Goal: Register for event/course

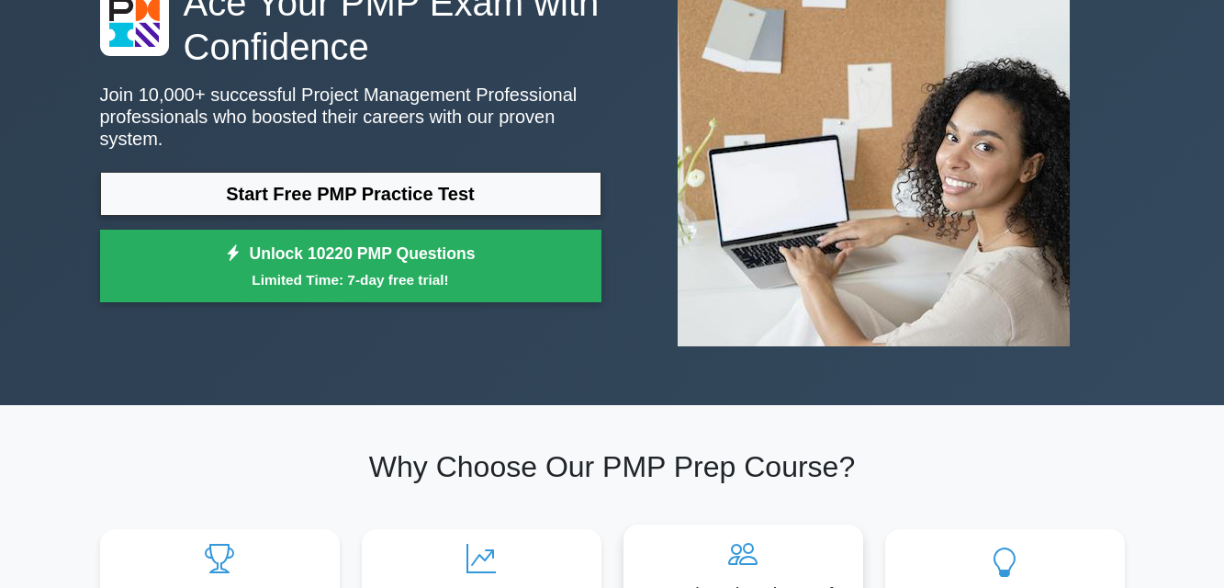
scroll to position [276, 0]
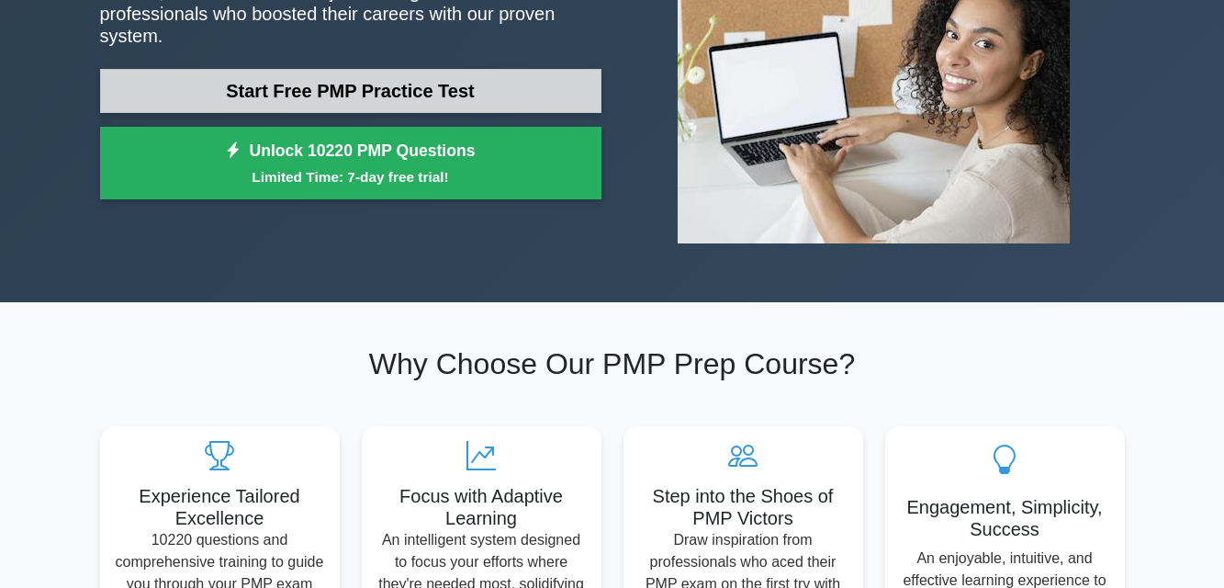
click at [439, 79] on link "Start Free PMP Practice Test" at bounding box center [351, 91] width 502 height 44
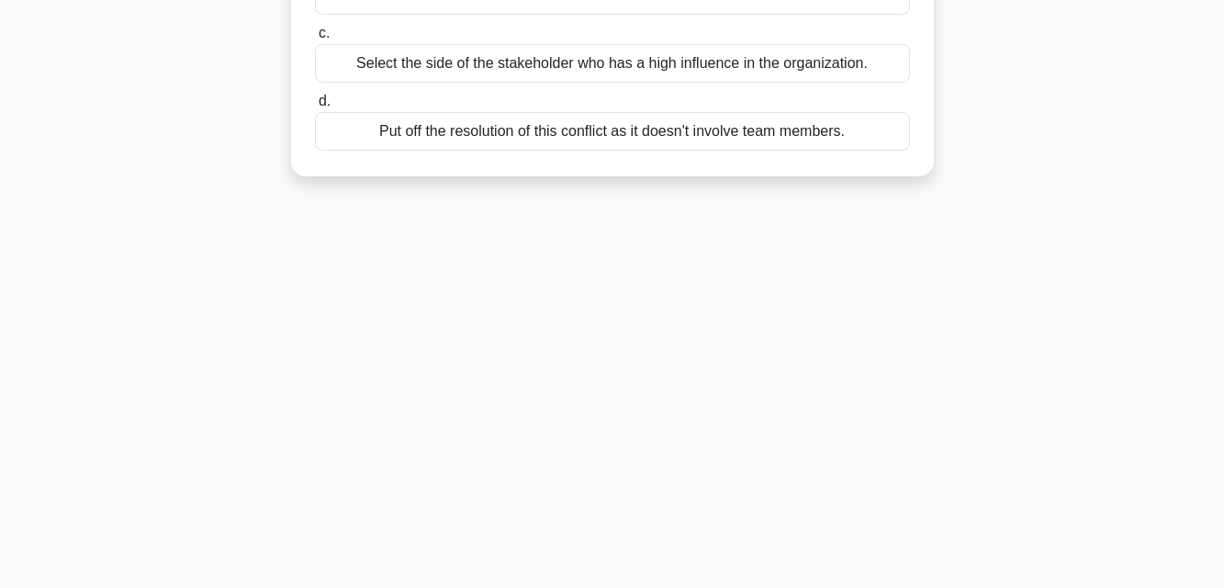
scroll to position [404, 0]
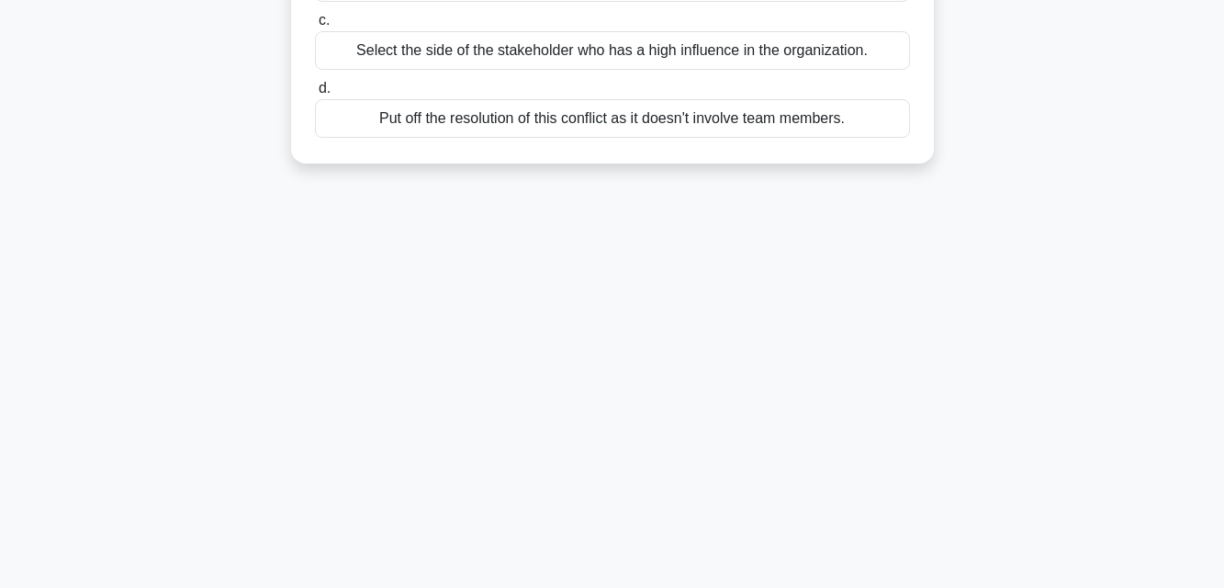
click at [488, 41] on div "Select the side of the stakeholder who has a high influence in the organization." at bounding box center [612, 50] width 595 height 39
click at [315, 27] on input "c. Select the side of the stakeholder who has a high influence in the organizat…" at bounding box center [315, 21] width 0 height 12
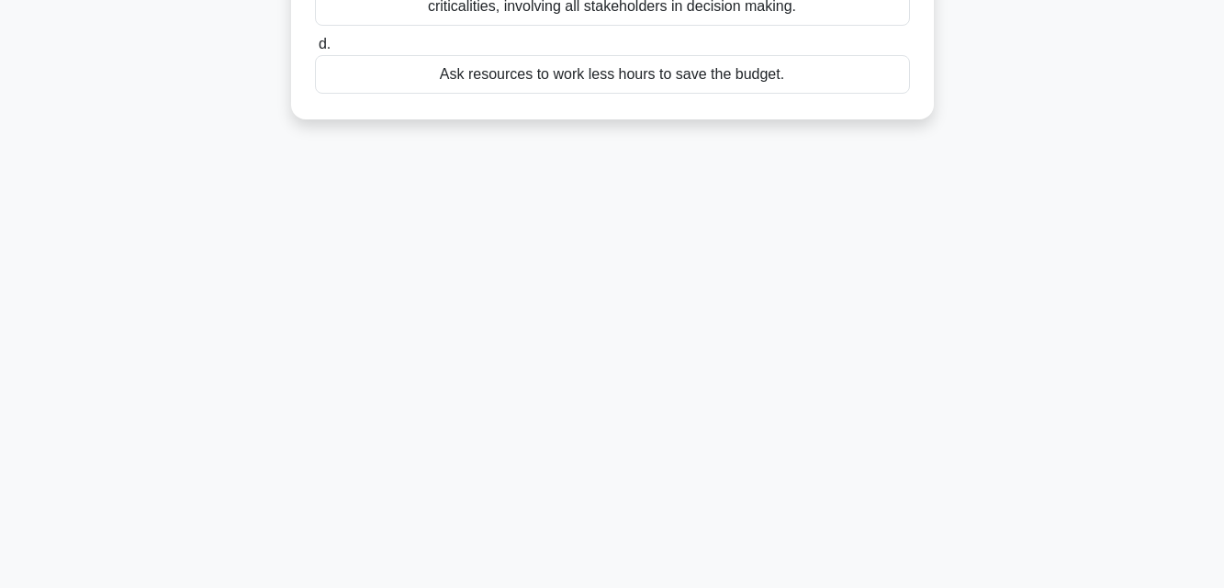
click at [650, 79] on div "Ask resources to work less hours to save the budget." at bounding box center [612, 74] width 595 height 39
click at [315, 51] on input "d. Ask resources to work less hours to save the budget." at bounding box center [315, 45] width 0 height 12
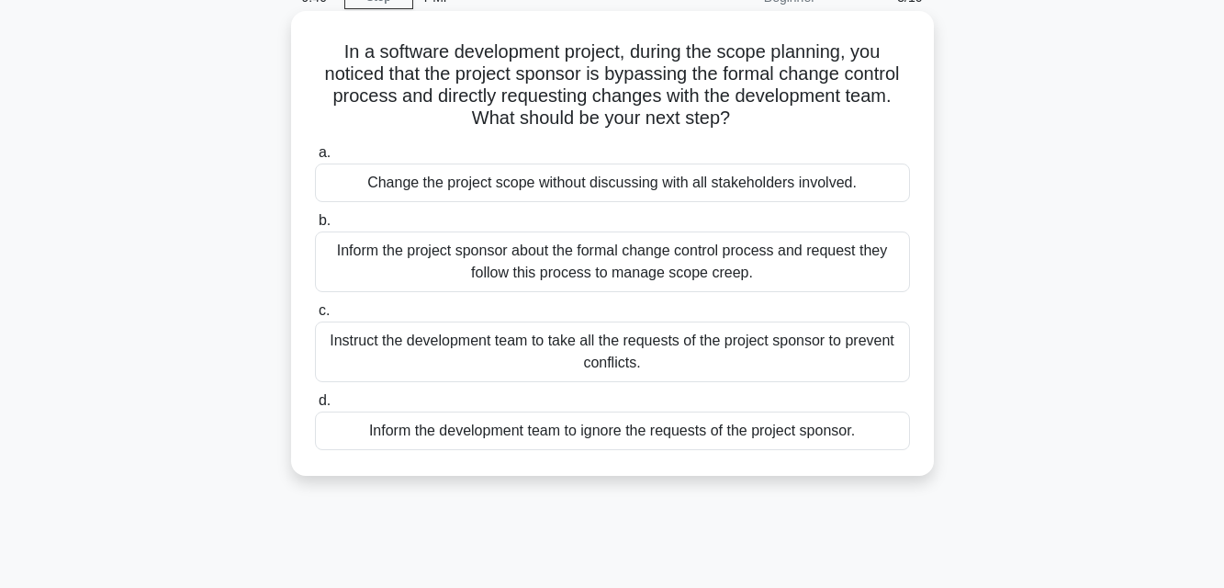
scroll to position [0, 0]
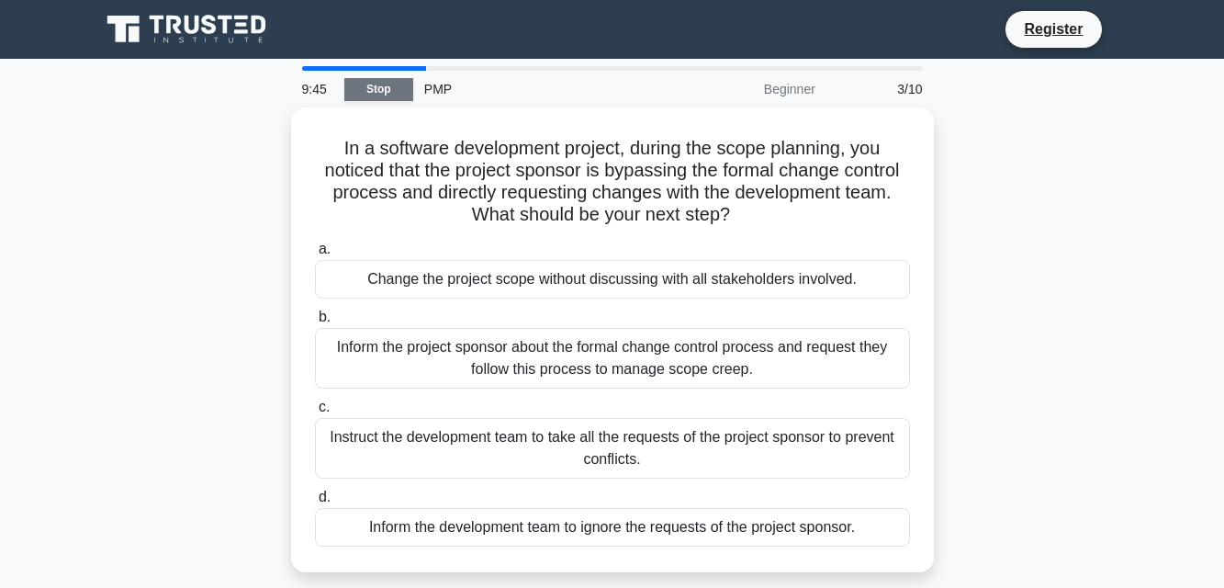
click at [344, 92] on link "Stop" at bounding box center [378, 89] width 69 height 23
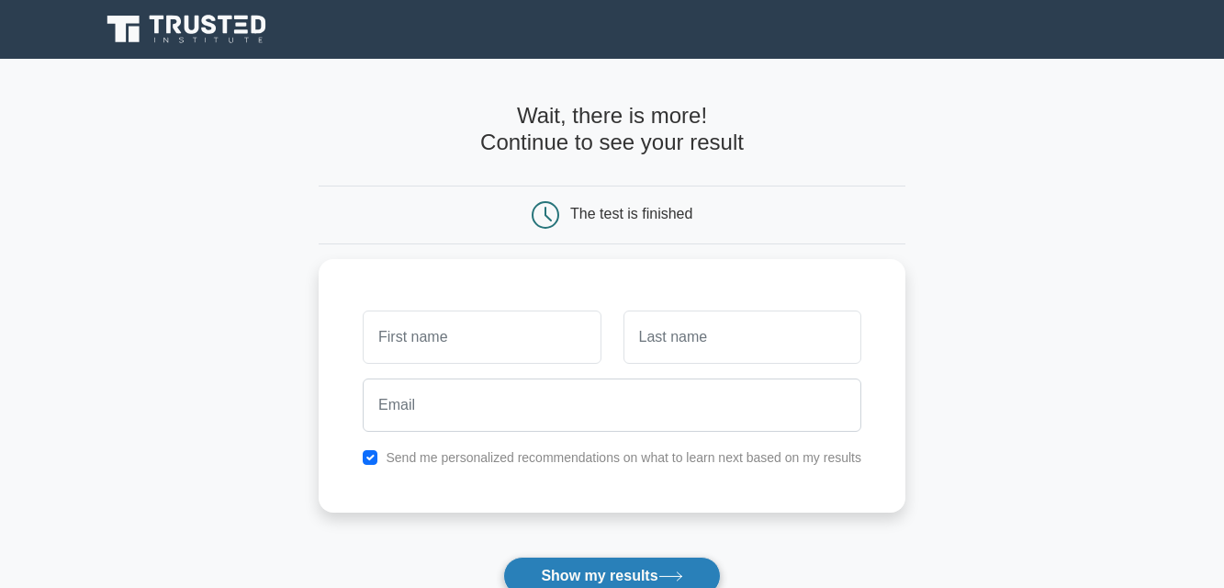
click at [593, 566] on button "Show my results" at bounding box center [611, 576] width 217 height 39
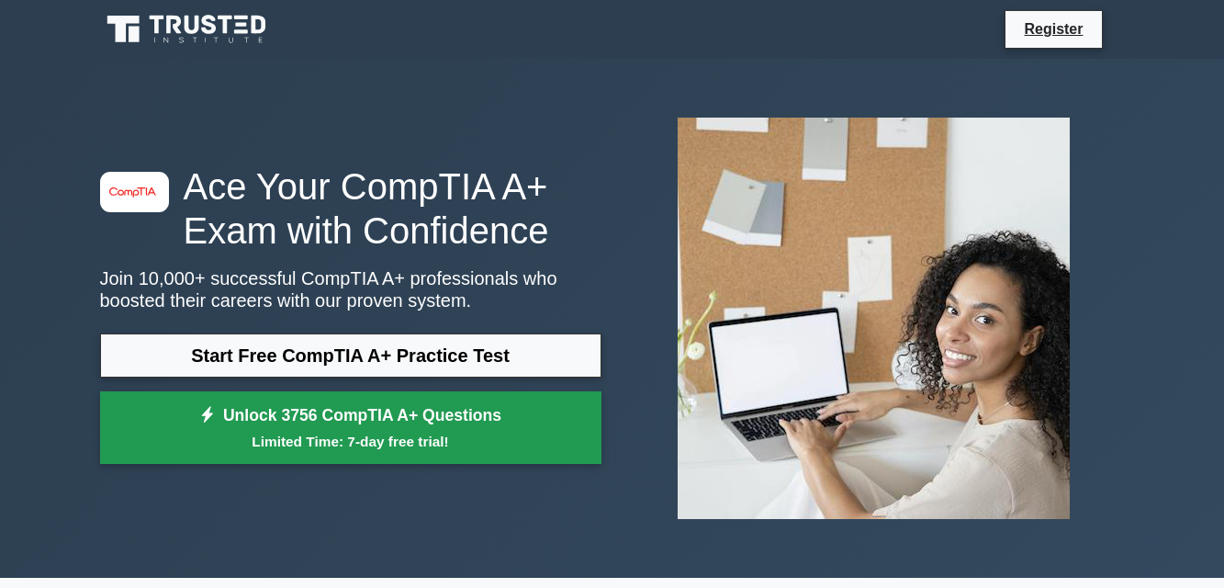
click at [425, 422] on link "Unlock 3756 CompTIA A+ Questions Limited Time: 7-day free trial!" at bounding box center [351, 427] width 502 height 73
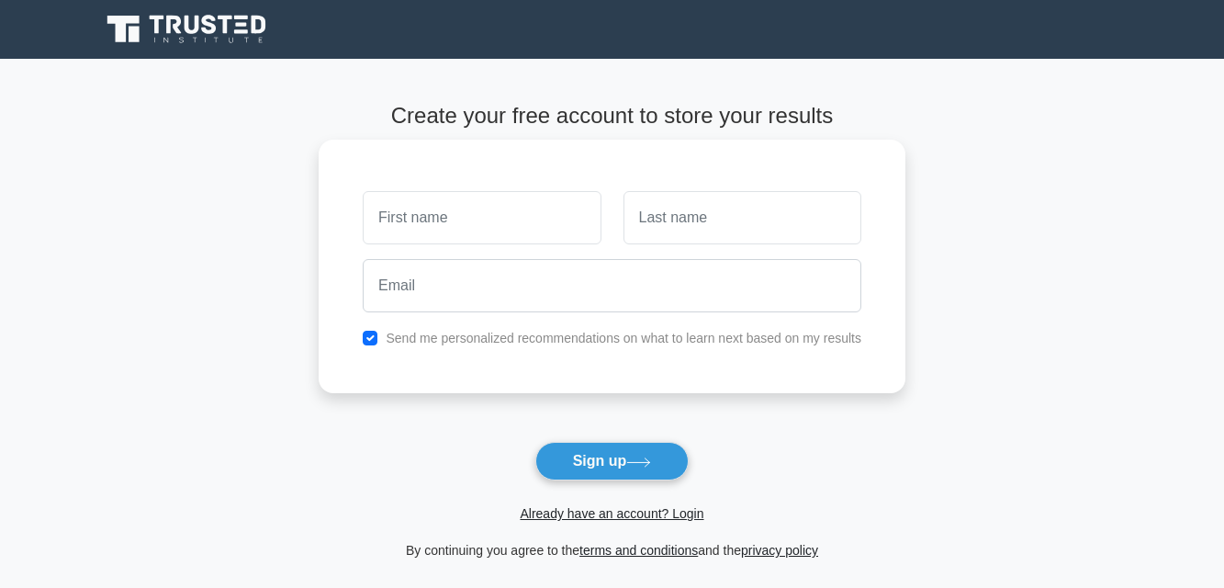
click at [545, 228] on input "text" at bounding box center [482, 217] width 238 height 53
click at [662, 212] on input "text" at bounding box center [743, 217] width 238 height 53
type input "[PERSON_NAME]"
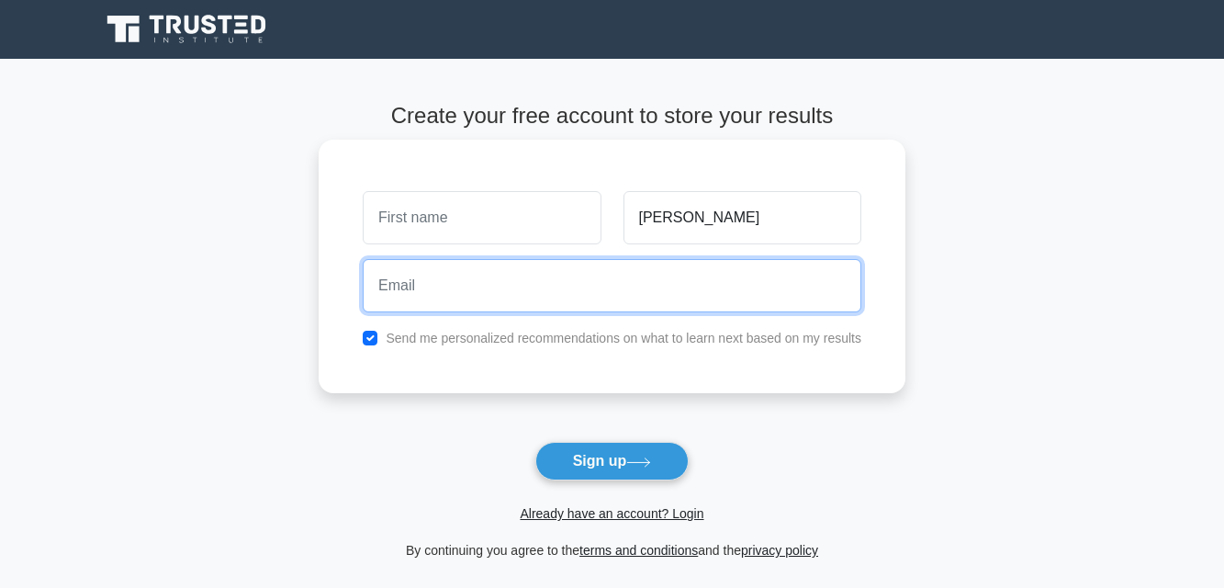
click at [721, 297] on input "email" at bounding box center [612, 285] width 499 height 53
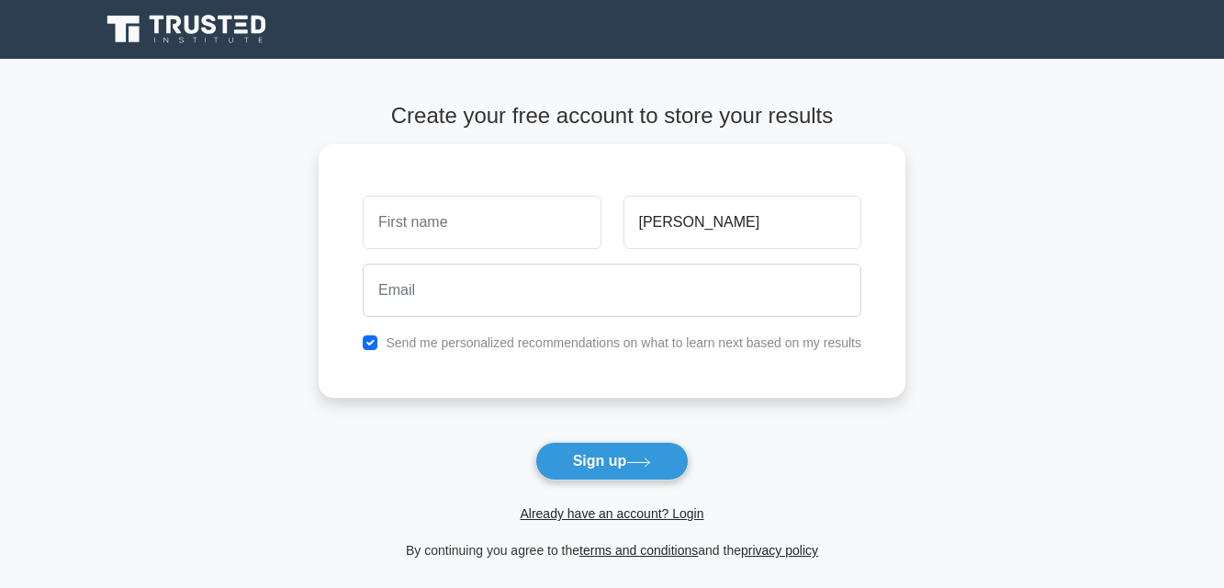
click at [639, 486] on div "Already have an account? Login" at bounding box center [612, 502] width 587 height 44
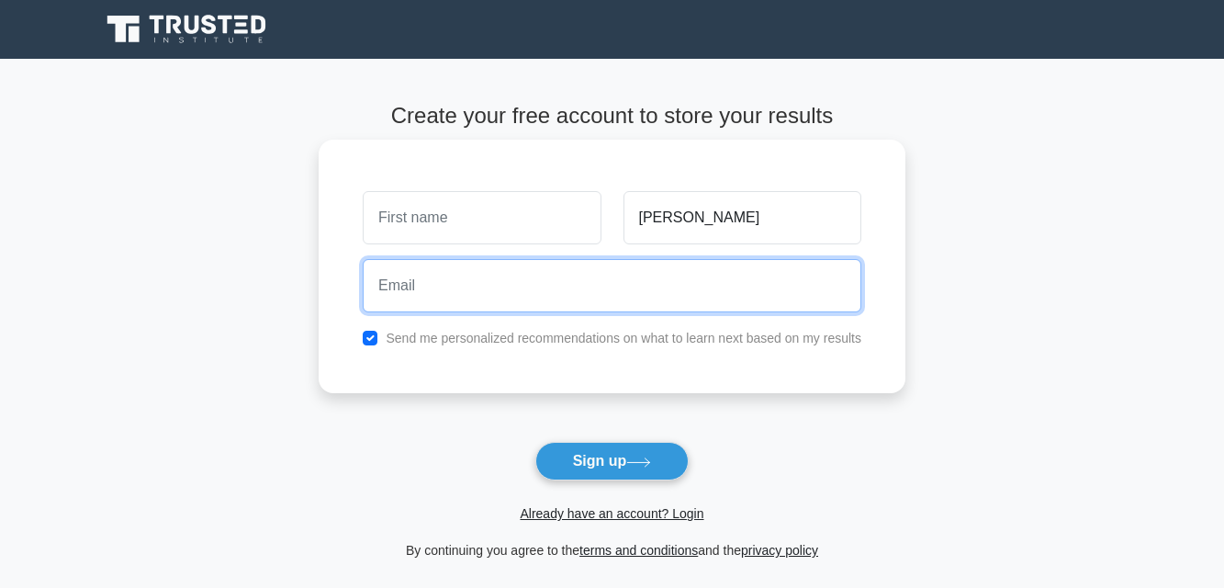
click at [606, 298] on input "email" at bounding box center [612, 285] width 499 height 53
type input "geralddubem2006@gmail.com"
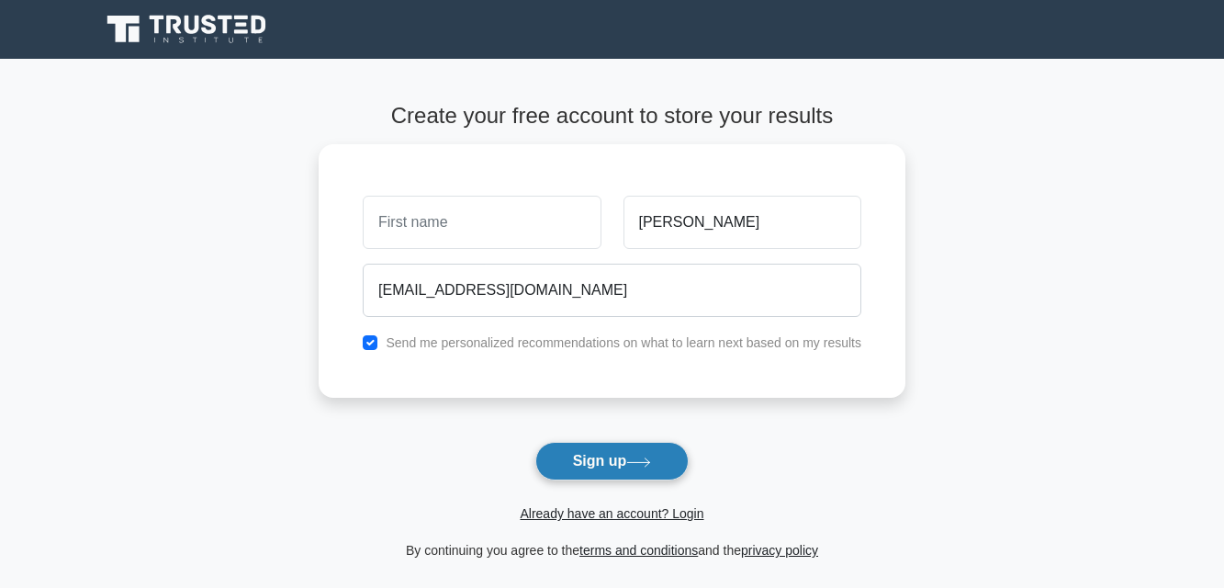
click at [606, 457] on button "Sign up" at bounding box center [613, 461] width 154 height 39
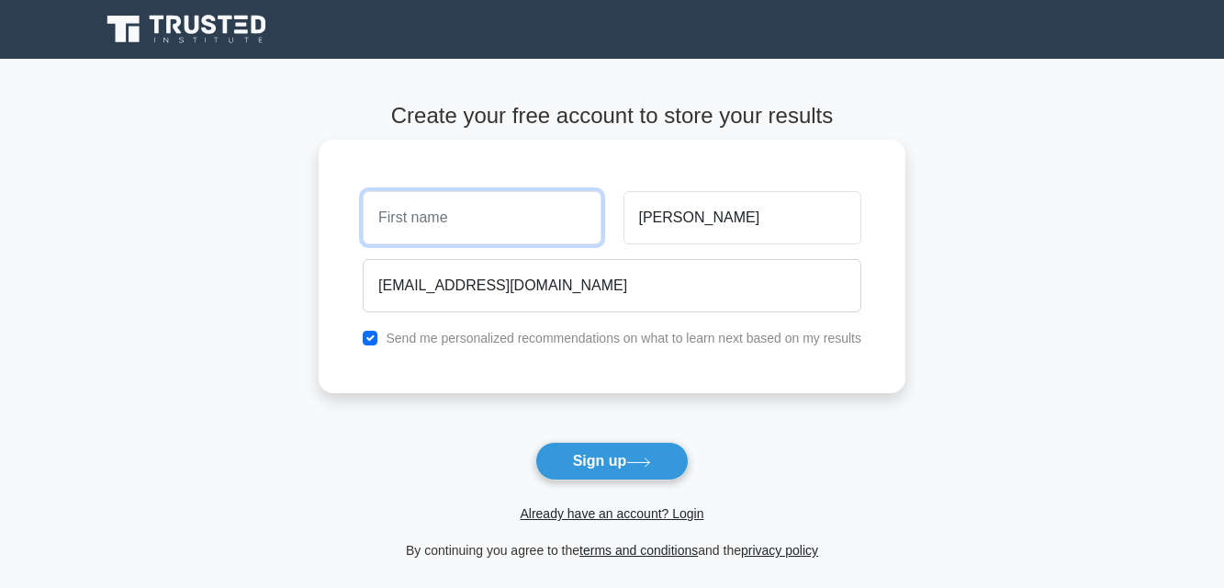
click at [503, 228] on input "text" at bounding box center [482, 217] width 238 height 53
type input "dubem"
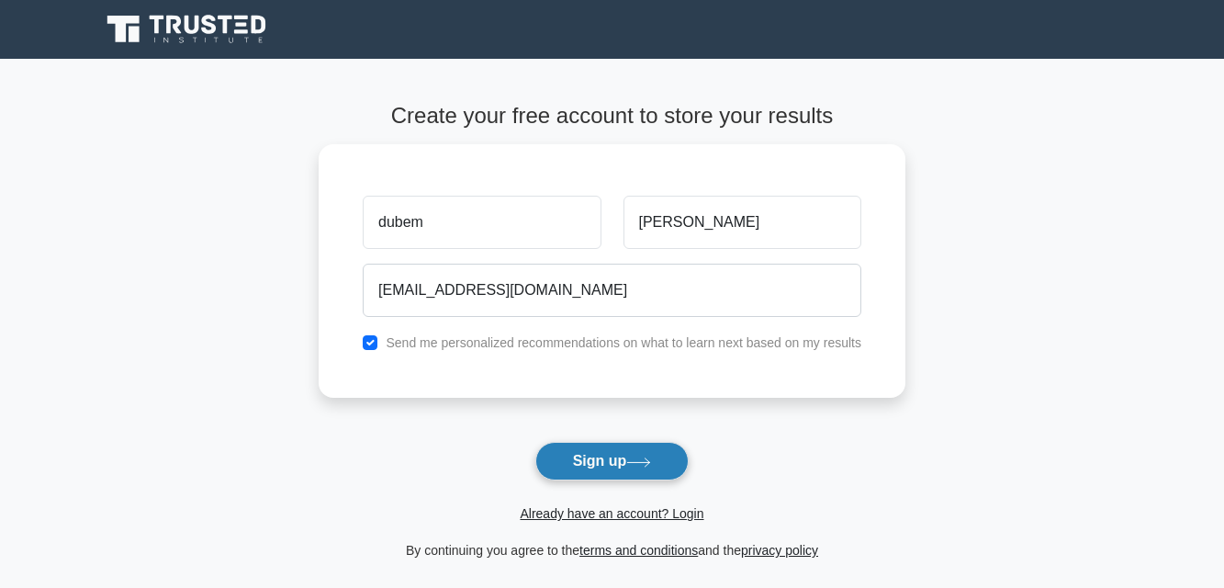
click at [568, 457] on button "Sign up" at bounding box center [613, 461] width 154 height 39
